Goal: Browse casually: Explore the website without a specific task or goal

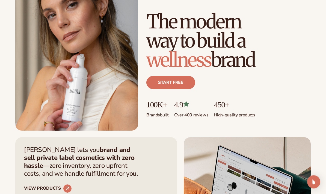
scroll to position [57, 0]
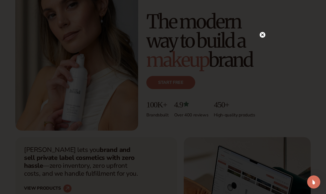
click at [262, 38] on circle at bounding box center [262, 35] width 6 height 6
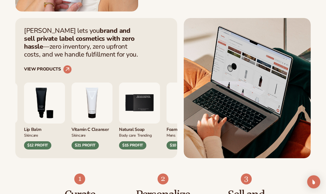
scroll to position [177, 0]
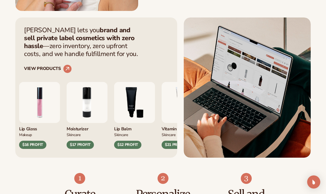
click at [83, 111] on img "2 / 9" at bounding box center [87, 102] width 41 height 41
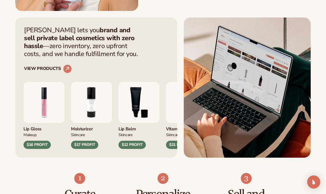
click at [86, 146] on div "$17 PROFIT" at bounding box center [84, 144] width 27 height 8
click at [84, 145] on div "$17 PROFIT" at bounding box center [84, 144] width 27 height 8
click at [82, 145] on div "$17 PROFIT" at bounding box center [84, 144] width 27 height 8
click at [74, 70] on div "[PERSON_NAME] lets you brand and sell private label cosmetics with zero hassle …" at bounding box center [96, 49] width 144 height 47
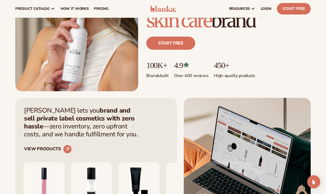
scroll to position [91, 0]
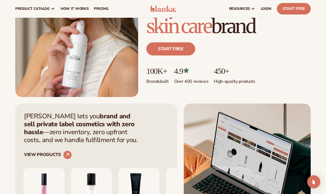
click at [66, 147] on div "[PERSON_NAME] lets you brand and sell private label cosmetics with zero hassle …" at bounding box center [96, 135] width 144 height 47
click at [70, 155] on circle at bounding box center [67, 155] width 12 height 12
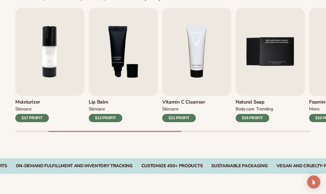
scroll to position [183, 0]
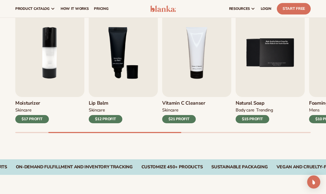
click at [183, 120] on div "$21 PROFIT" at bounding box center [179, 119] width 34 height 8
click at [176, 116] on div "$21 PROFIT" at bounding box center [179, 119] width 34 height 8
click at [177, 120] on div "$21 PROFIT" at bounding box center [179, 119] width 34 height 8
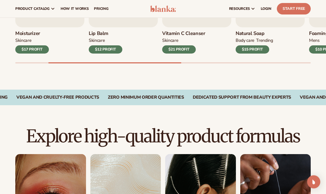
scroll to position [232, 0]
